Goal: Transaction & Acquisition: Purchase product/service

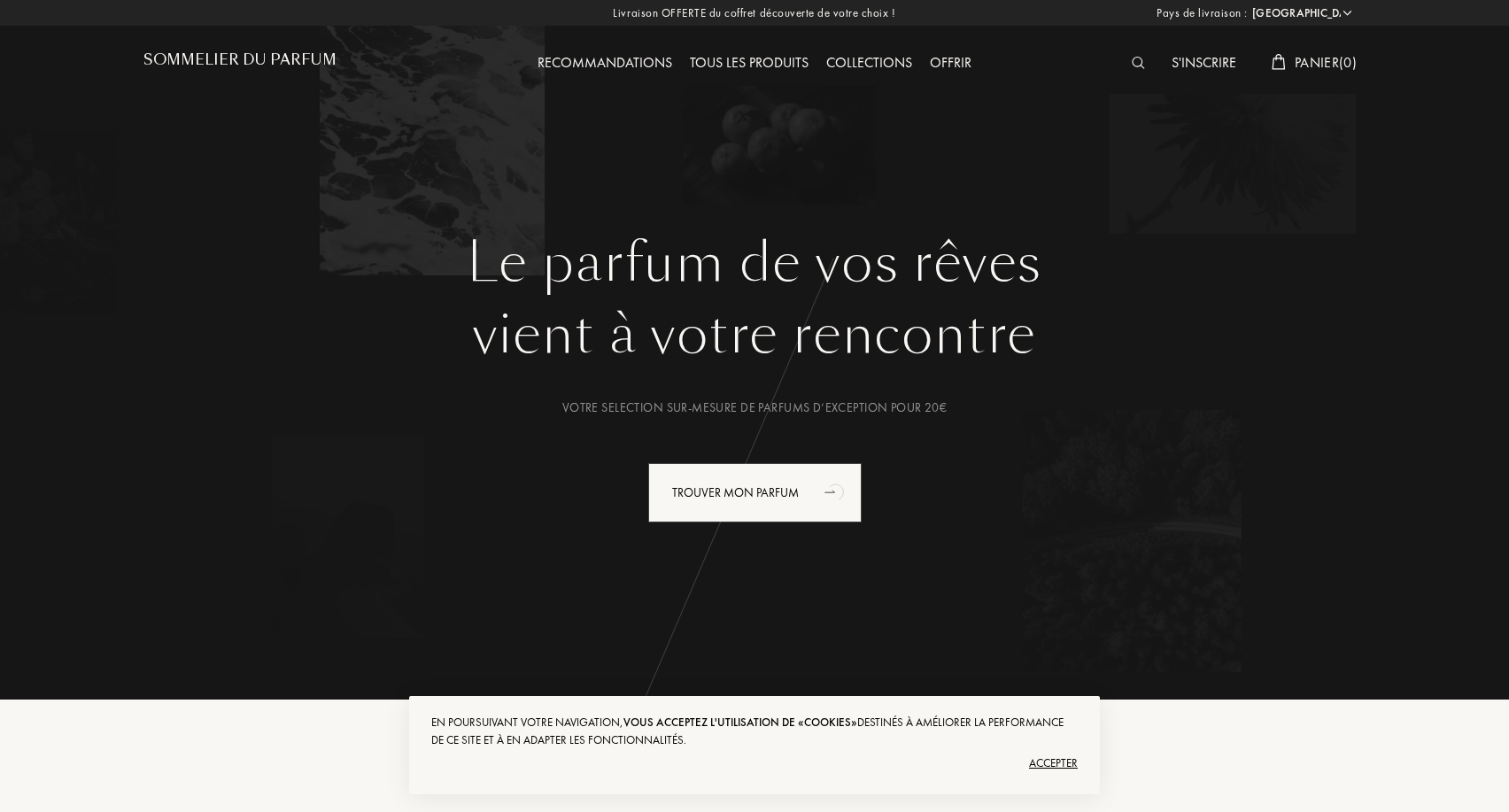
select select "FR"
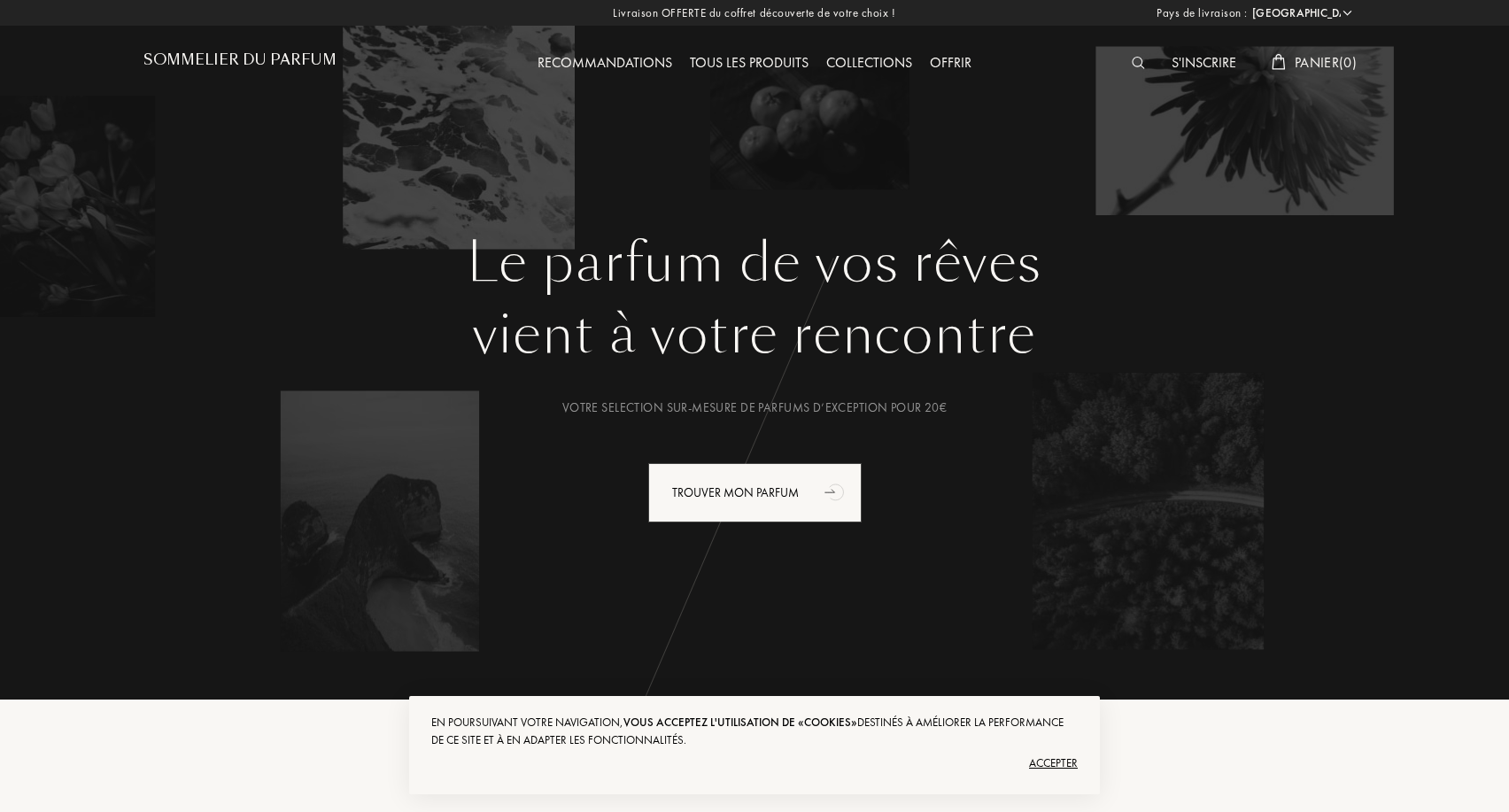
click at [1133, 51] on div "S'inscrire Panier ( 0 )" at bounding box center [1213, 49] width 306 height 97
click at [1133, 70] on div at bounding box center [1143, 64] width 40 height 23
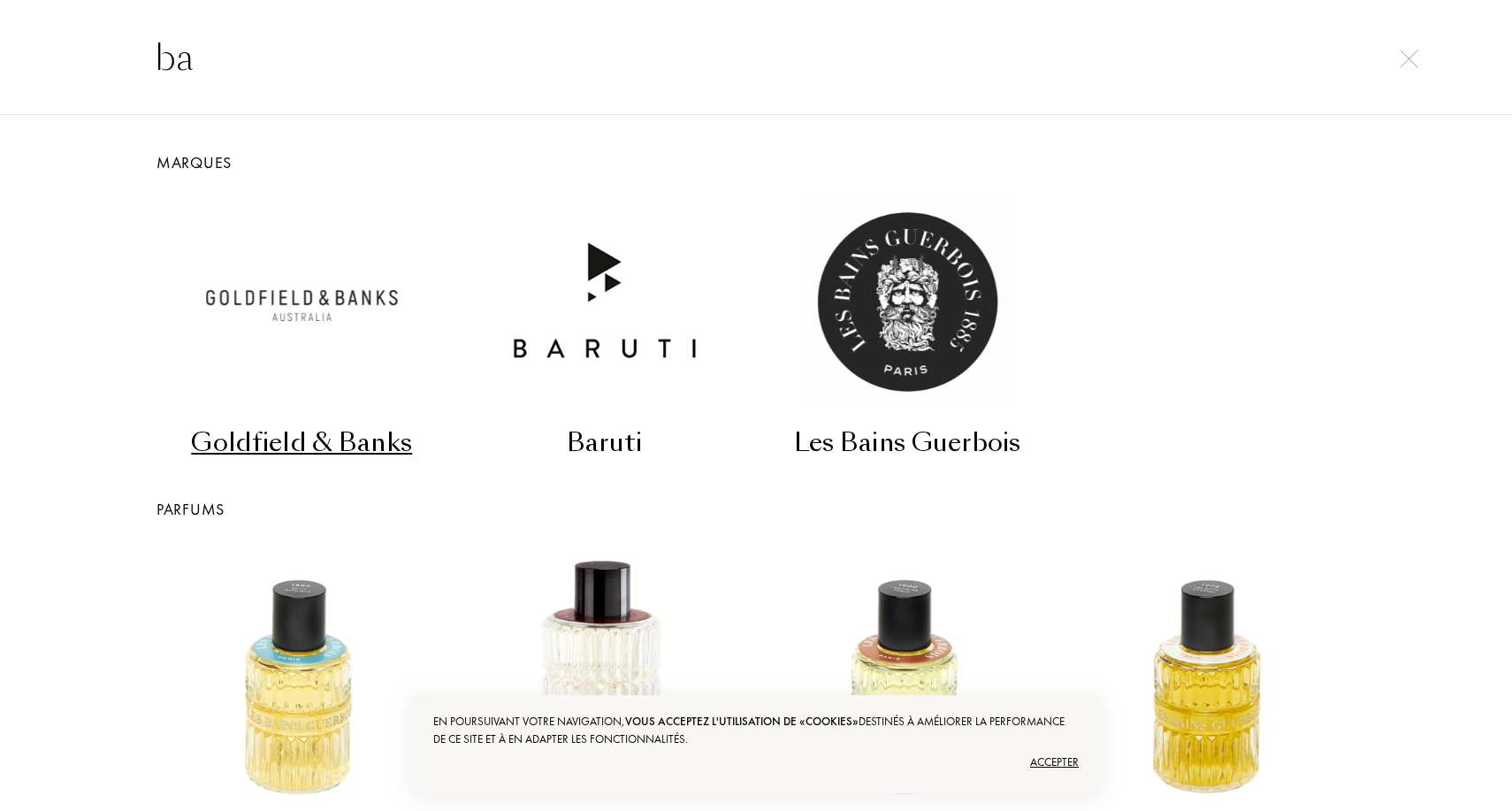
type input "b"
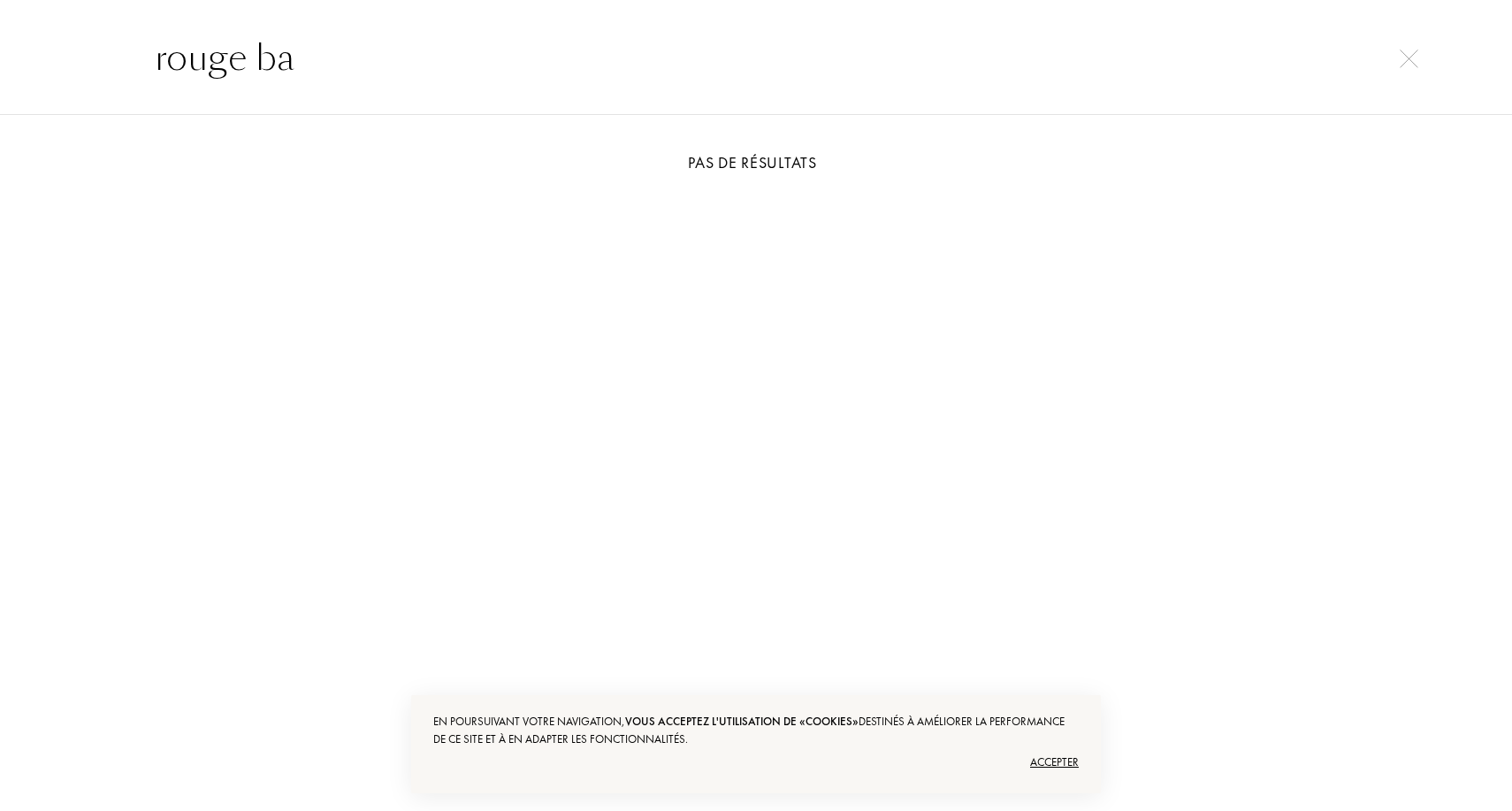
type input "rouge ba"
click at [711, 161] on div "Pas de résultats" at bounding box center [756, 162] width 1238 height 24
click at [1407, 69] on div "rouge ba" at bounding box center [756, 57] width 1512 height 115
click at [1428, 55] on div "rouge ba" at bounding box center [756, 57] width 1512 height 115
click at [1418, 55] on img at bounding box center [1408, 59] width 19 height 19
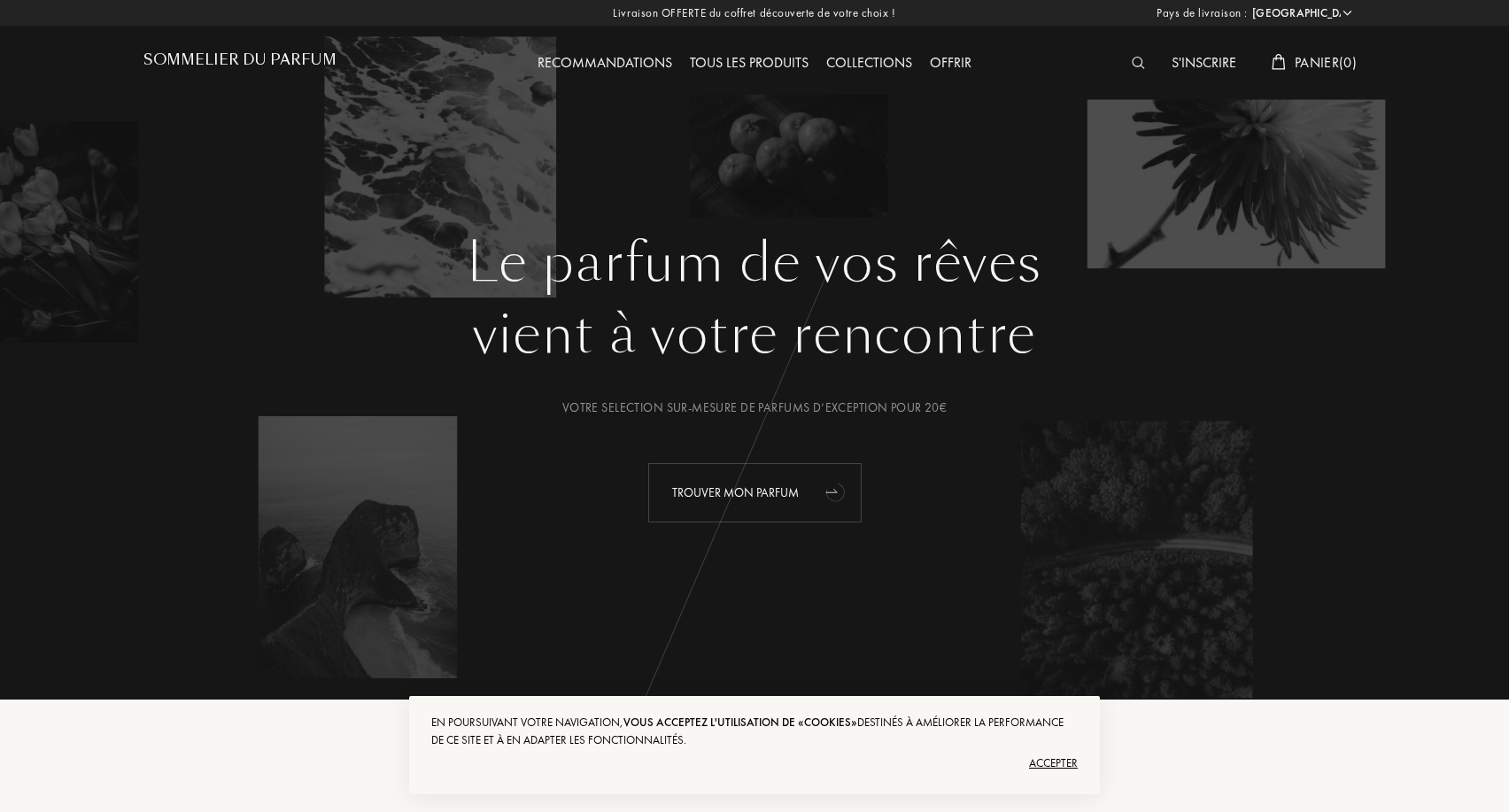
click at [798, 501] on div "Trouver mon parfum" at bounding box center [754, 491] width 213 height 59
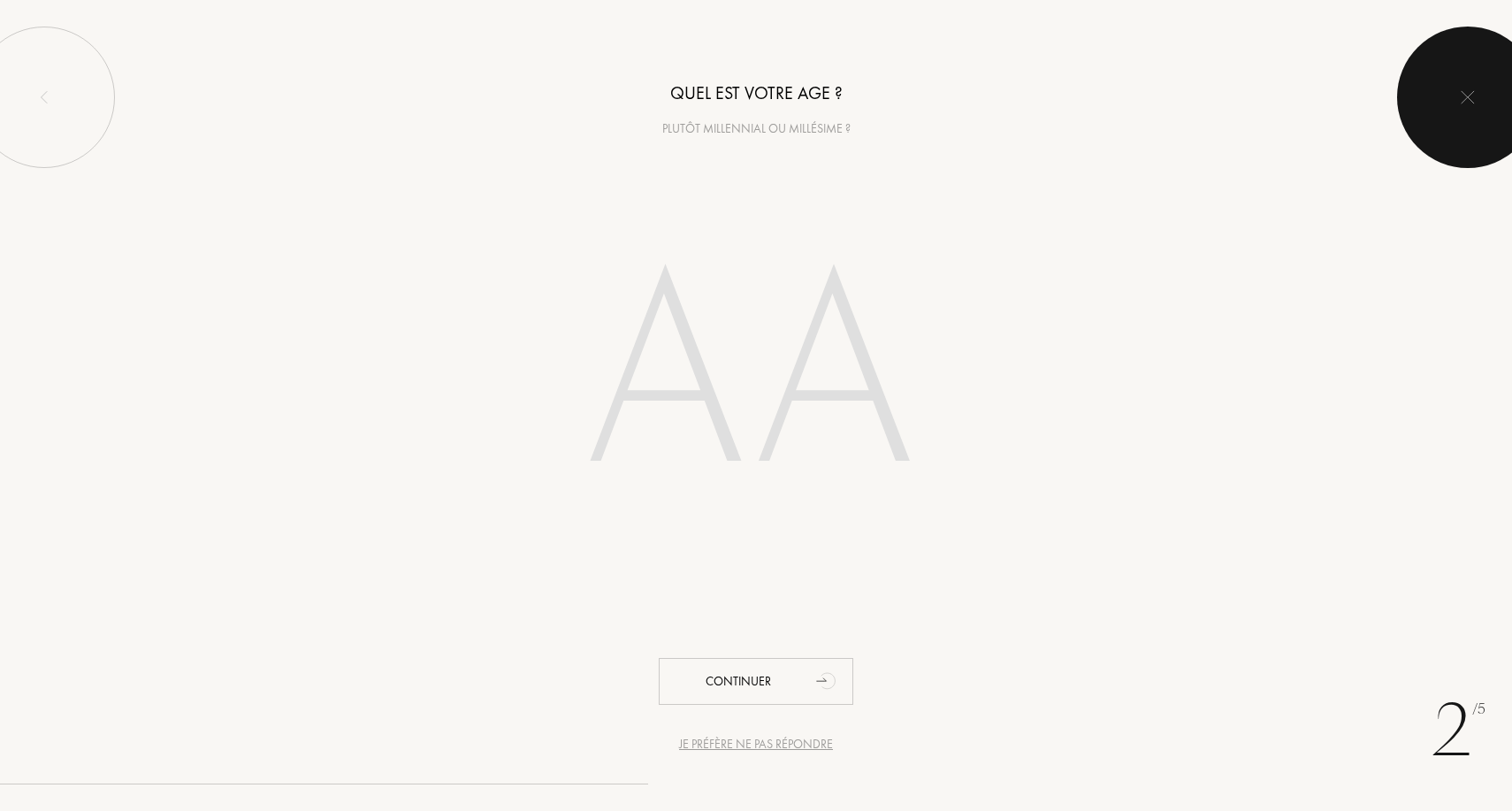
click at [1435, 96] on div at bounding box center [1468, 97] width 142 height 142
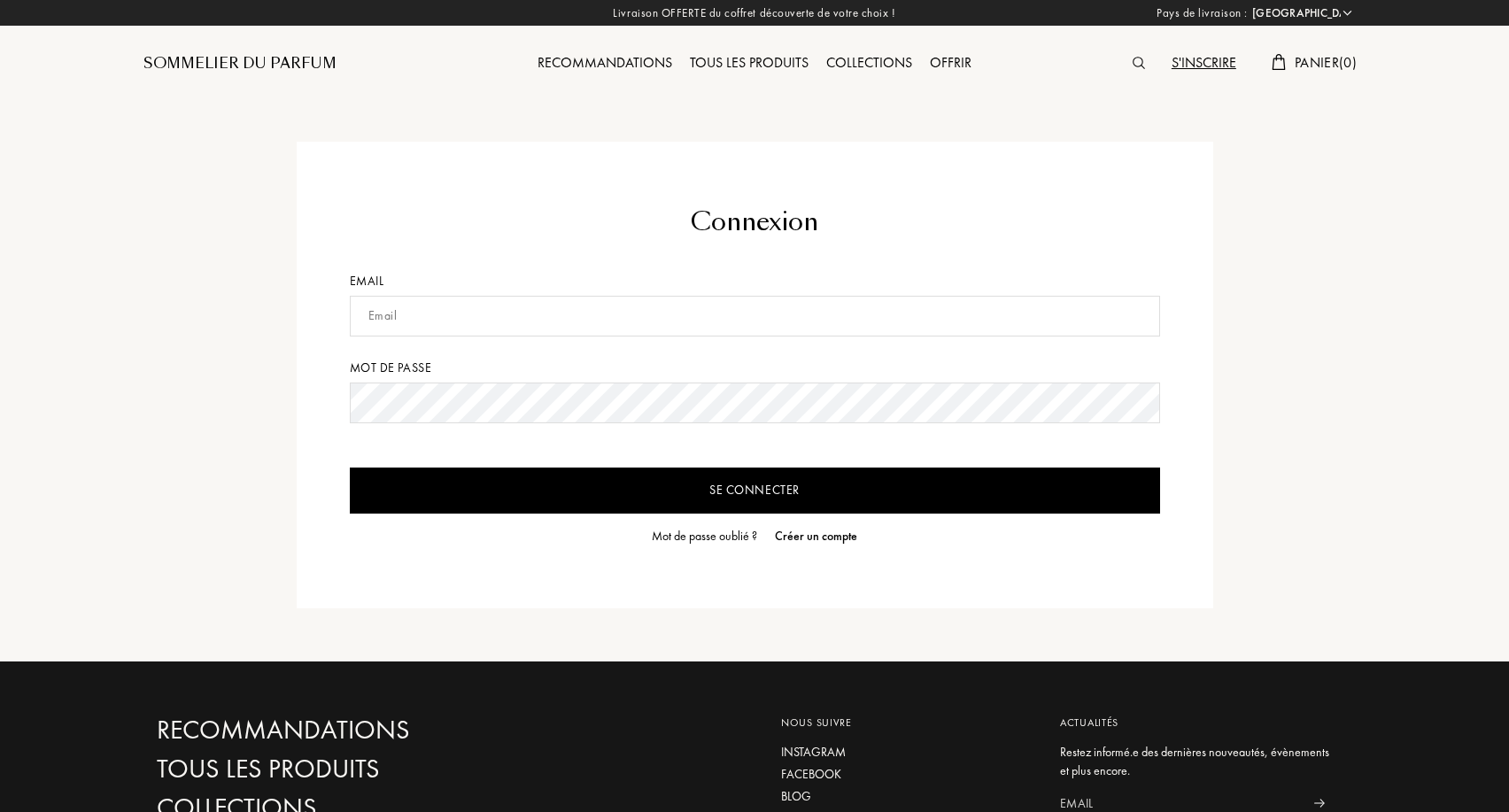
select select "FR"
type input "raphaelsagres21@hotmail.com"
click at [754, 491] on input "Se connecter" at bounding box center [754, 490] width 811 height 46
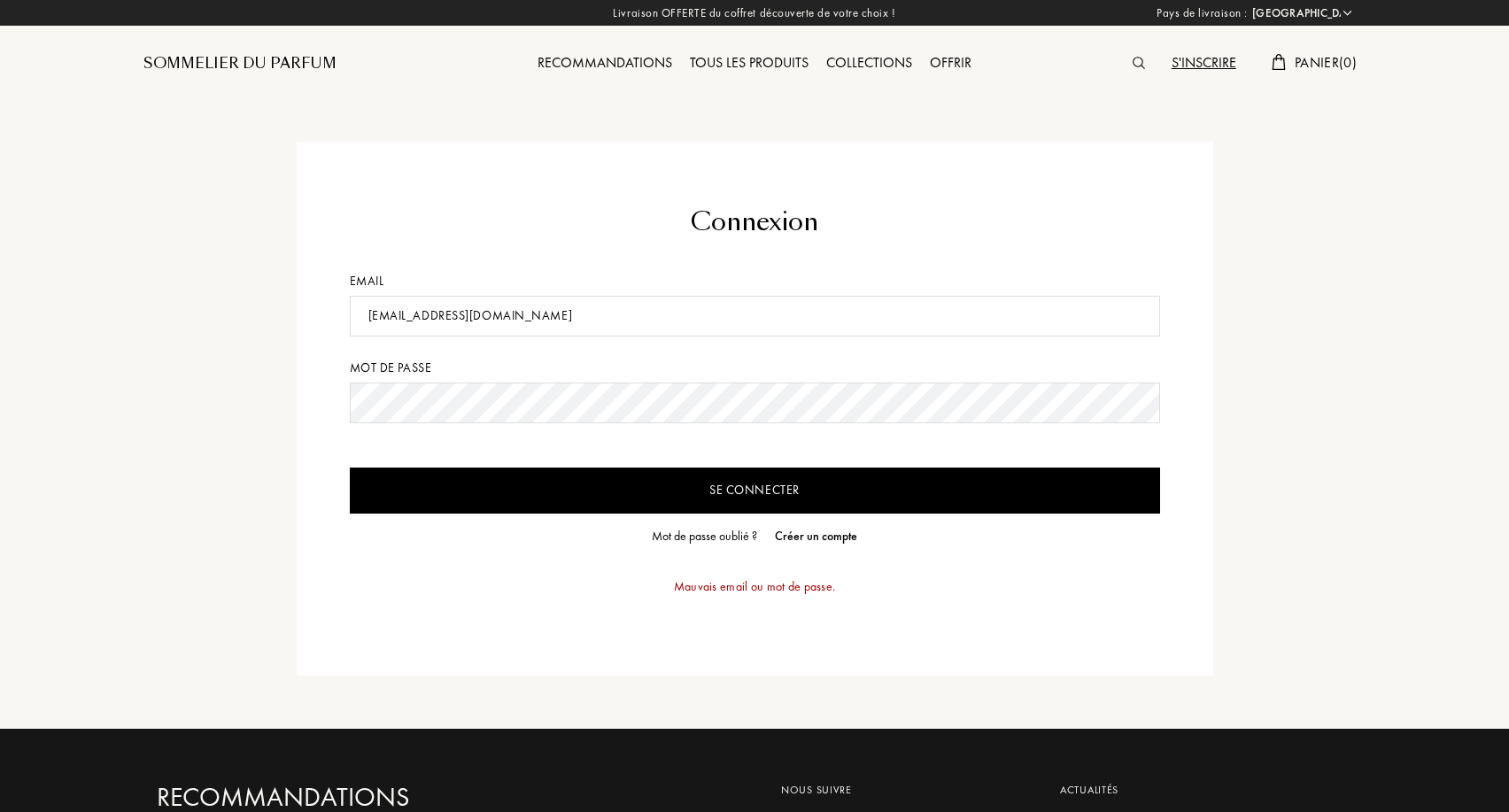
click at [730, 500] on input "Se connecter" at bounding box center [754, 490] width 811 height 46
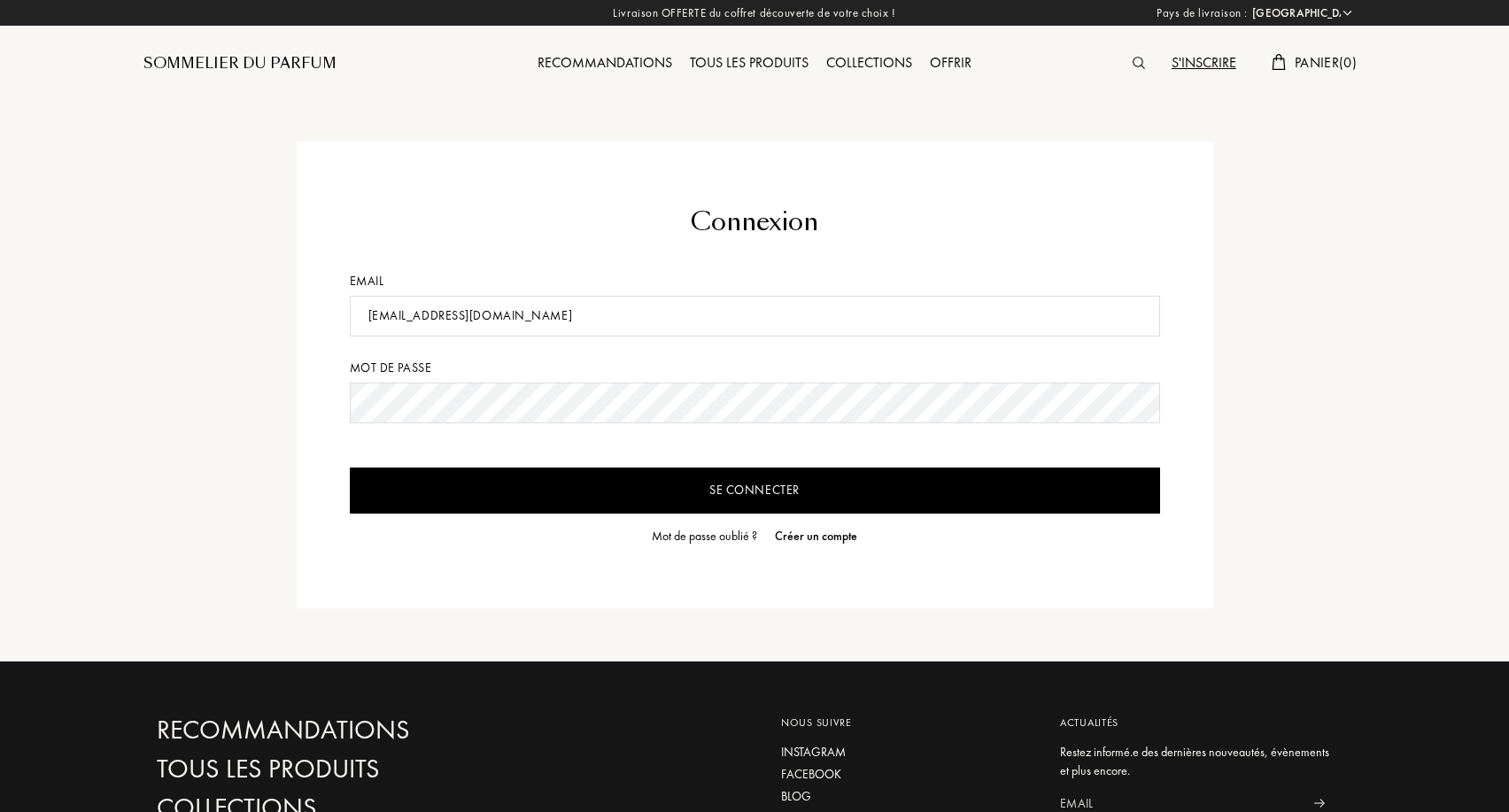
click at [754, 491] on input "Se connecter" at bounding box center [754, 490] width 811 height 46
click at [408, 318] on input "raphaelsagres21@hotmail.com" at bounding box center [754, 316] width 811 height 41
click at [272, 353] on div "Connexion Email raphaelsagres21@hotmail.com Mot de passe Se connecter Mot de pa…" at bounding box center [754, 375] width 1249 height 466
click at [232, 61] on div "Sommelier du Parfum" at bounding box center [239, 64] width 193 height 21
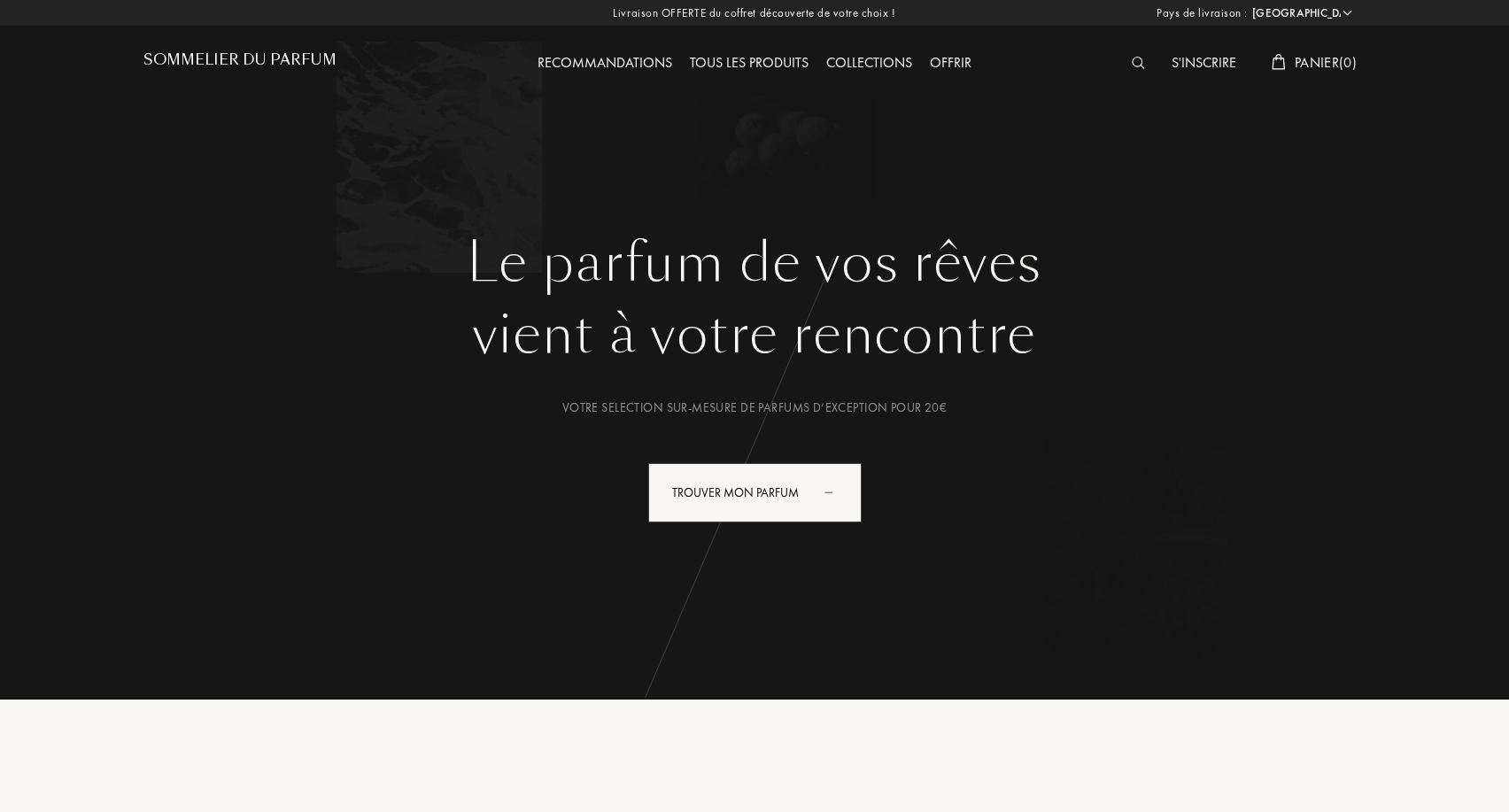
select select "FR"
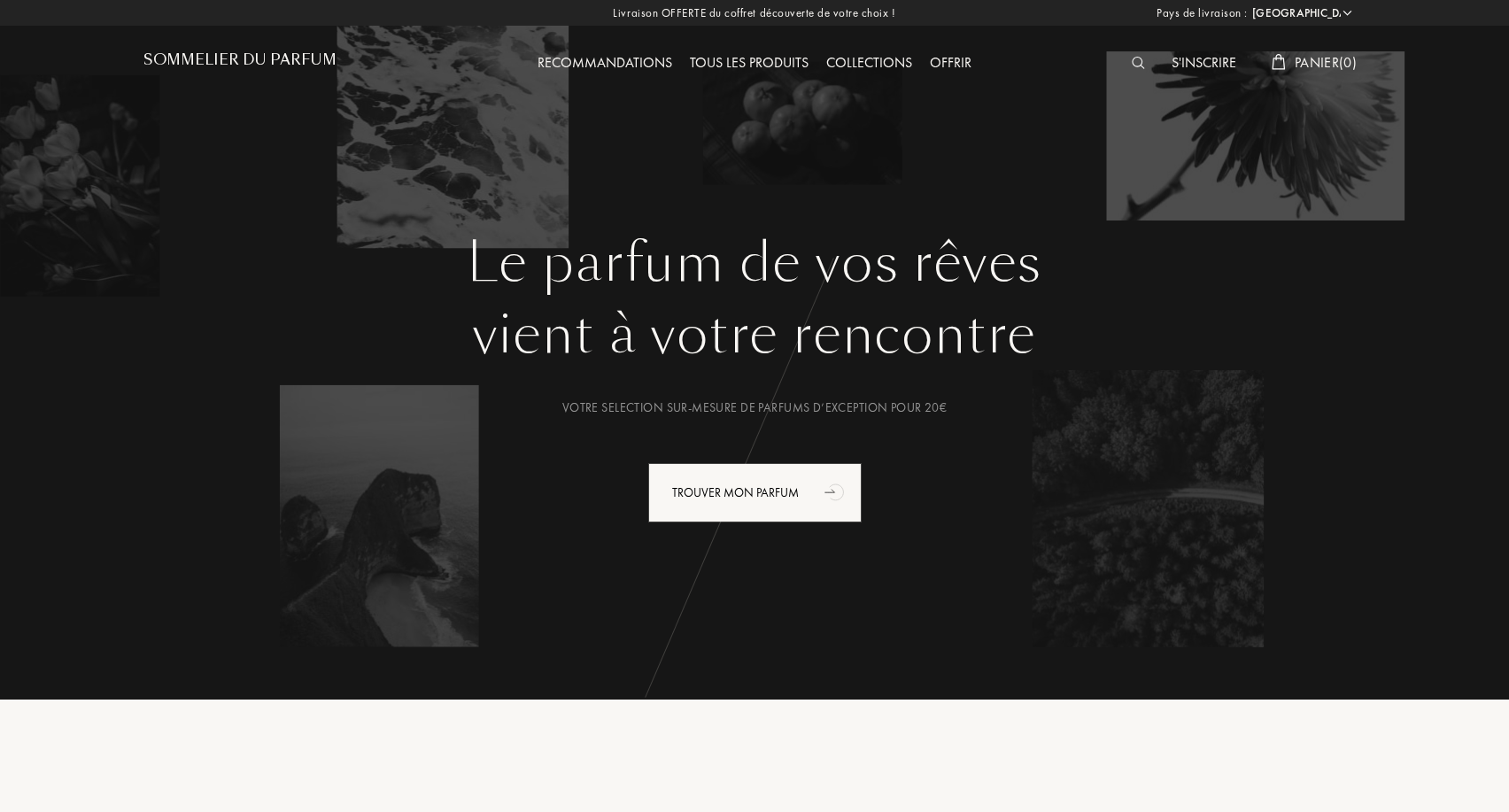
click at [1133, 65] on img at bounding box center [1139, 63] width 13 height 12
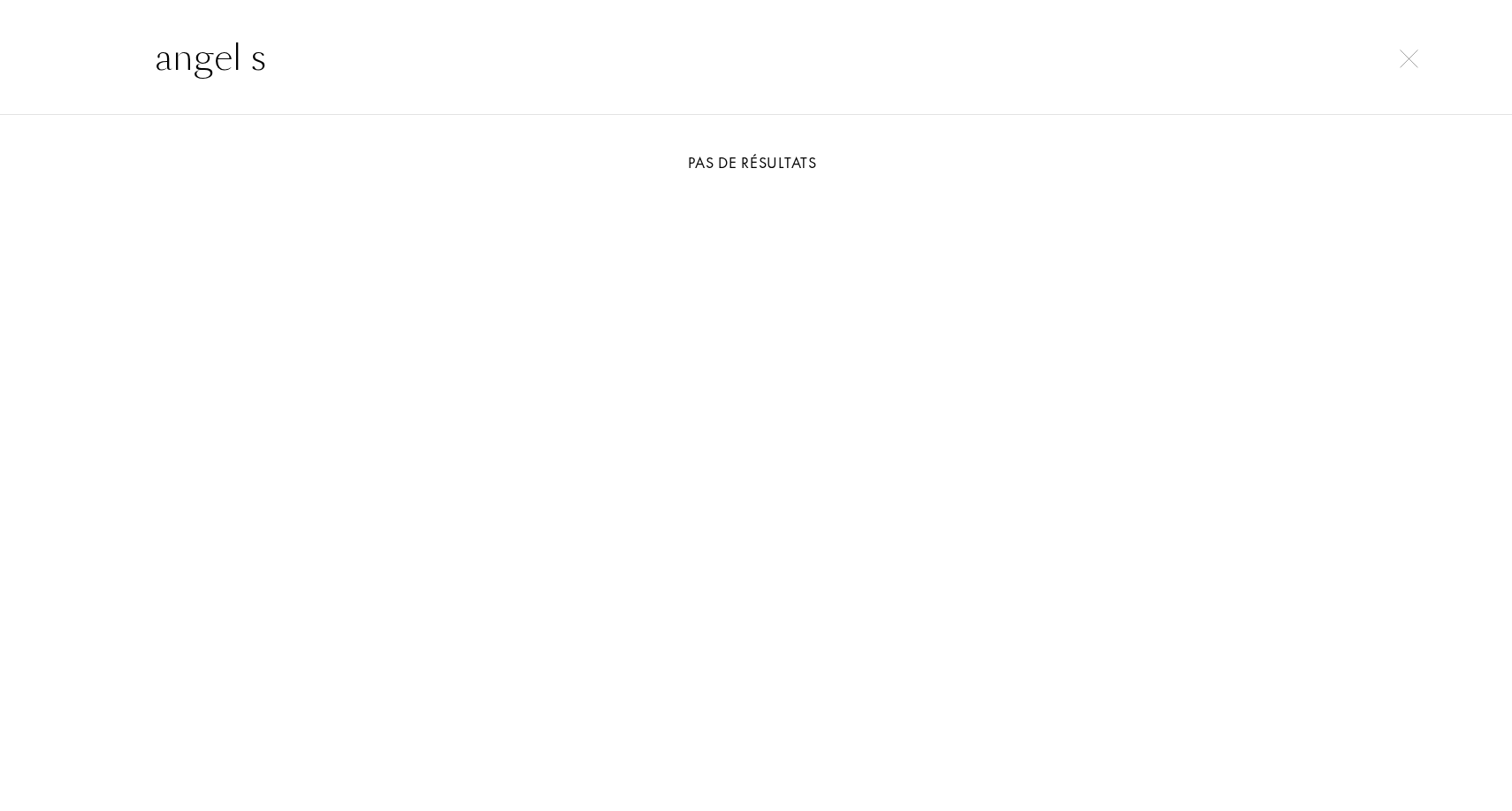
click at [1386, 64] on input "angel s" at bounding box center [756, 57] width 1273 height 53
click at [1392, 68] on input "angel s" at bounding box center [756, 57] width 1273 height 53
type input "angel s"
click at [1396, 68] on div "angel s" at bounding box center [756, 57] width 1512 height 115
click at [1407, 67] on div at bounding box center [1408, 56] width 25 height 21
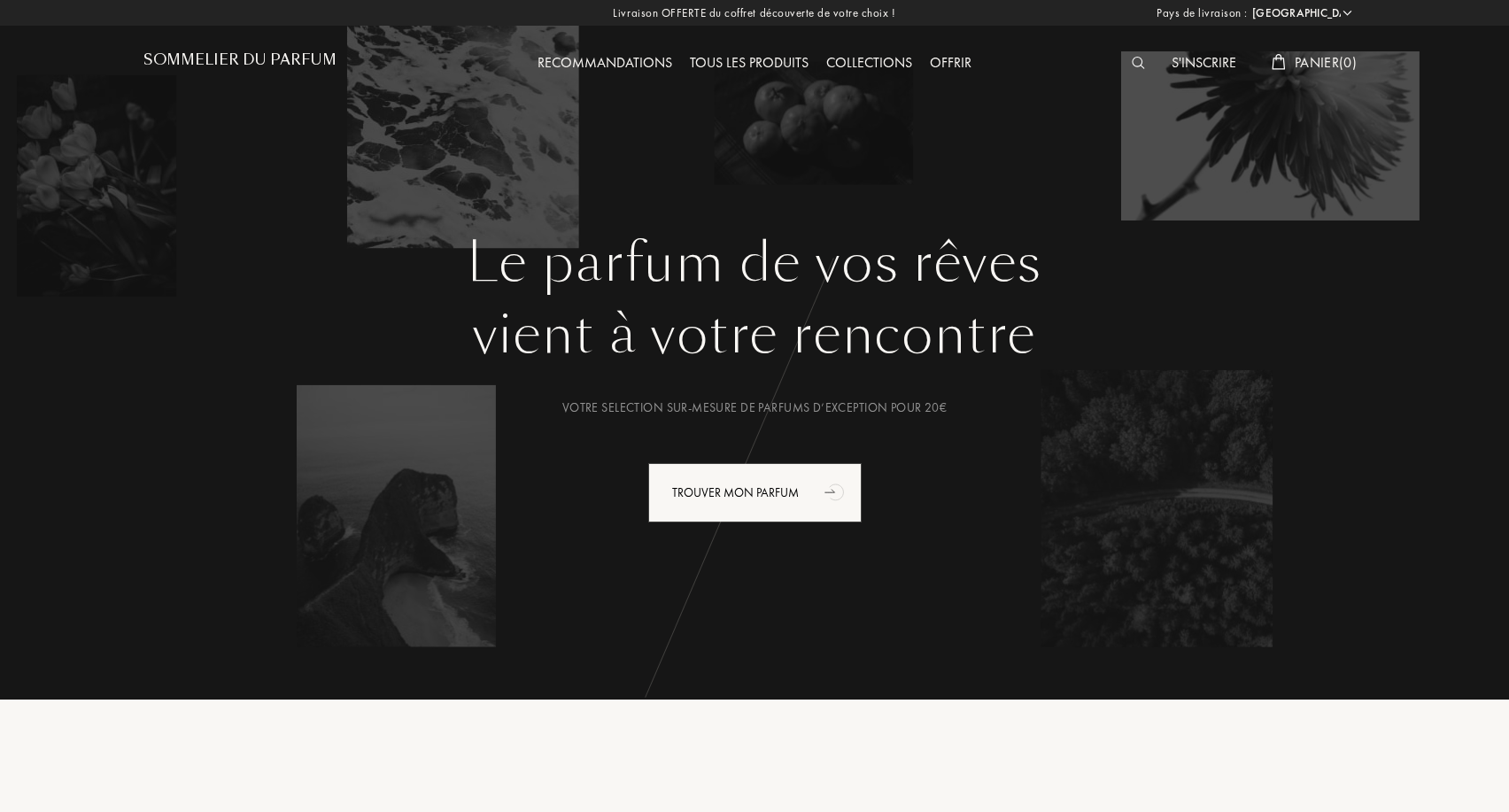
click at [1416, 64] on div "Le parfum de vos rêves vient à votre rencontre Votre selection sur-mesure de pa…" at bounding box center [754, 349] width 1509 height 699
